Goal: Obtain resource: Obtain resource

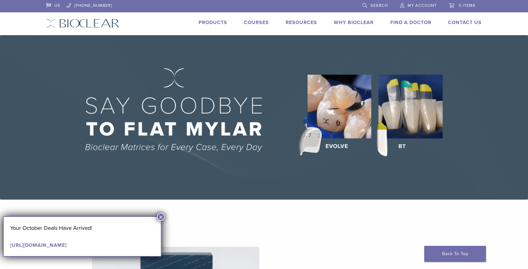
click at [160, 217] on button "×" at bounding box center [161, 217] width 8 height 8
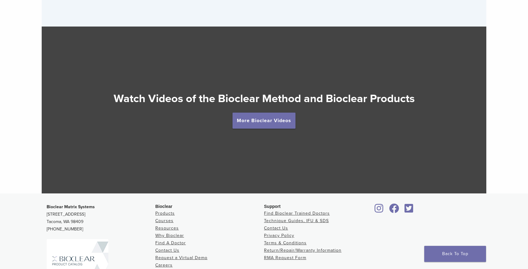
scroll to position [1158, 0]
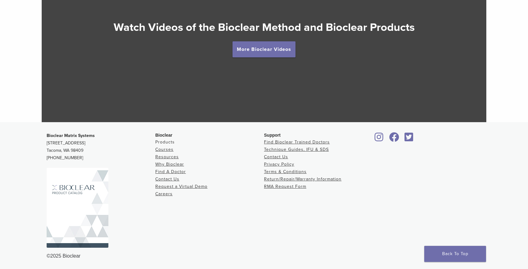
click at [166, 141] on link "Products" at bounding box center [164, 142] width 19 height 5
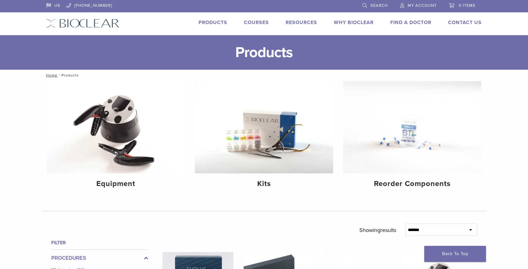
click at [354, 23] on link "Why Bioclear" at bounding box center [354, 22] width 40 height 6
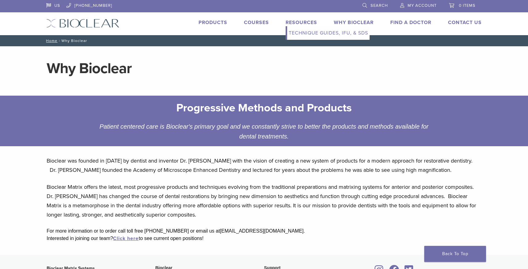
click at [301, 32] on link "Technique Guides, IFU, & SDS" at bounding box center [328, 33] width 82 height 14
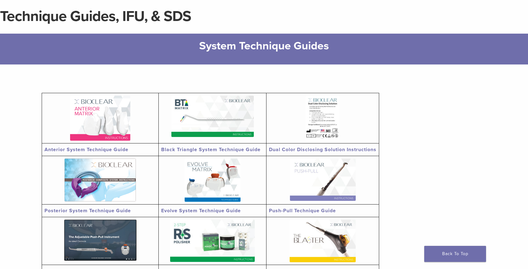
scroll to position [51, 0]
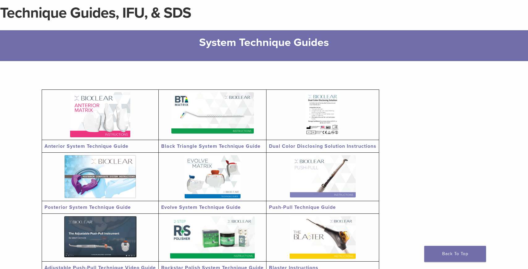
click at [87, 116] on img at bounding box center [100, 114] width 60 height 45
click at [213, 118] on img at bounding box center [212, 112] width 82 height 41
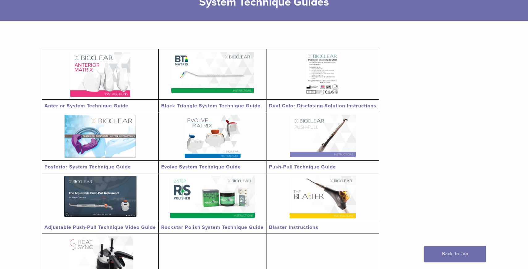
scroll to position [92, 0]
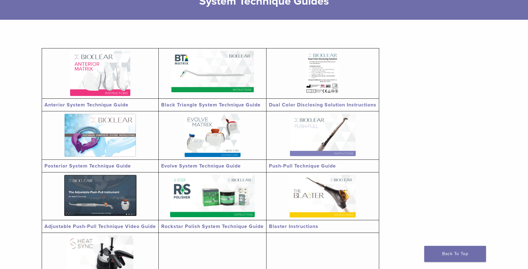
click at [85, 194] on img at bounding box center [100, 195] width 72 height 41
click at [224, 138] on img at bounding box center [213, 135] width 56 height 43
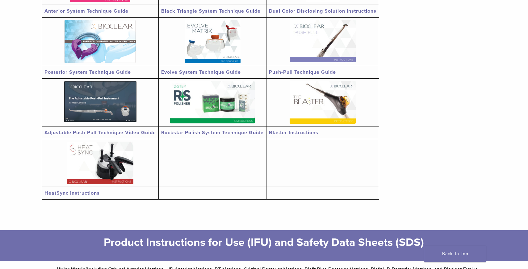
scroll to position [224, 0]
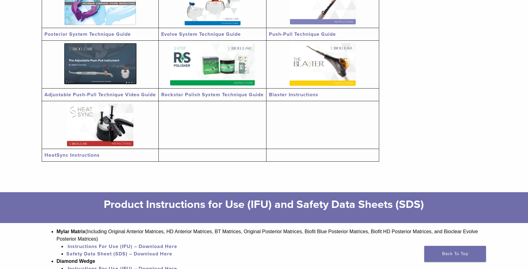
click at [110, 108] on img at bounding box center [100, 125] width 66 height 43
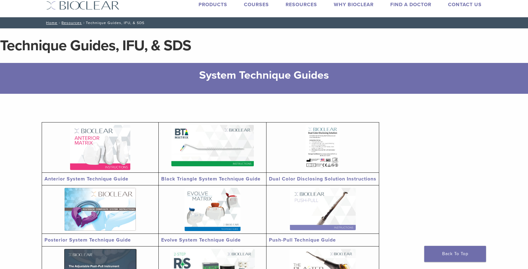
scroll to position [0, 0]
